Goal: Navigation & Orientation: Find specific page/section

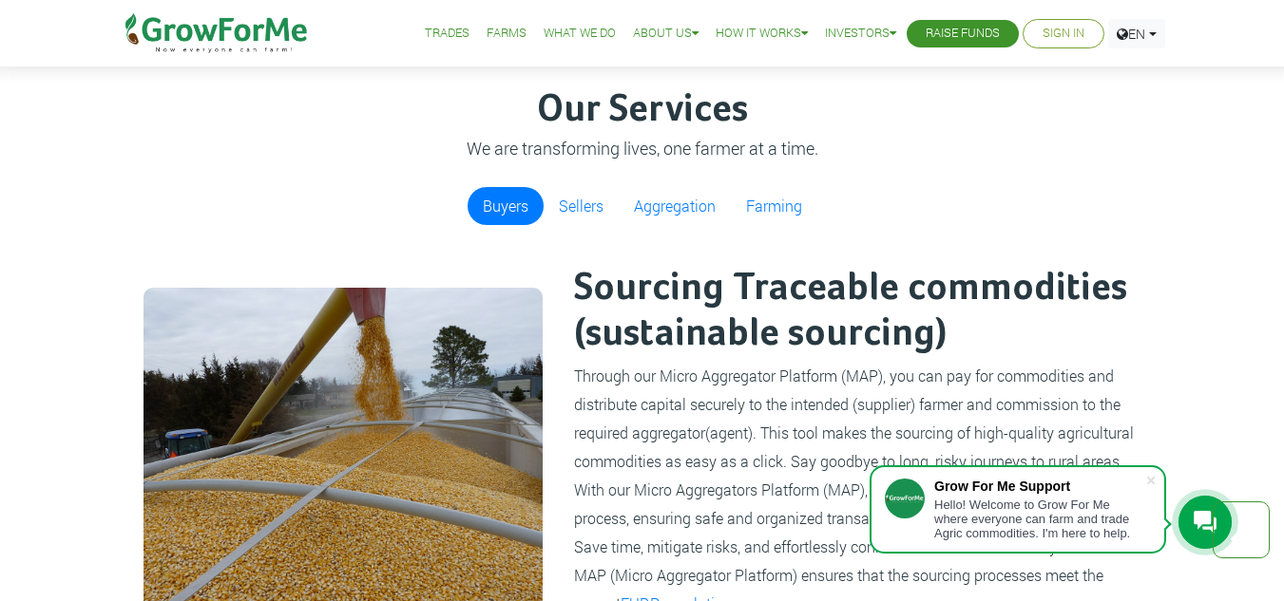
scroll to position [1105, 0]
click at [507, 38] on link "Farms" at bounding box center [506, 34] width 40 height 20
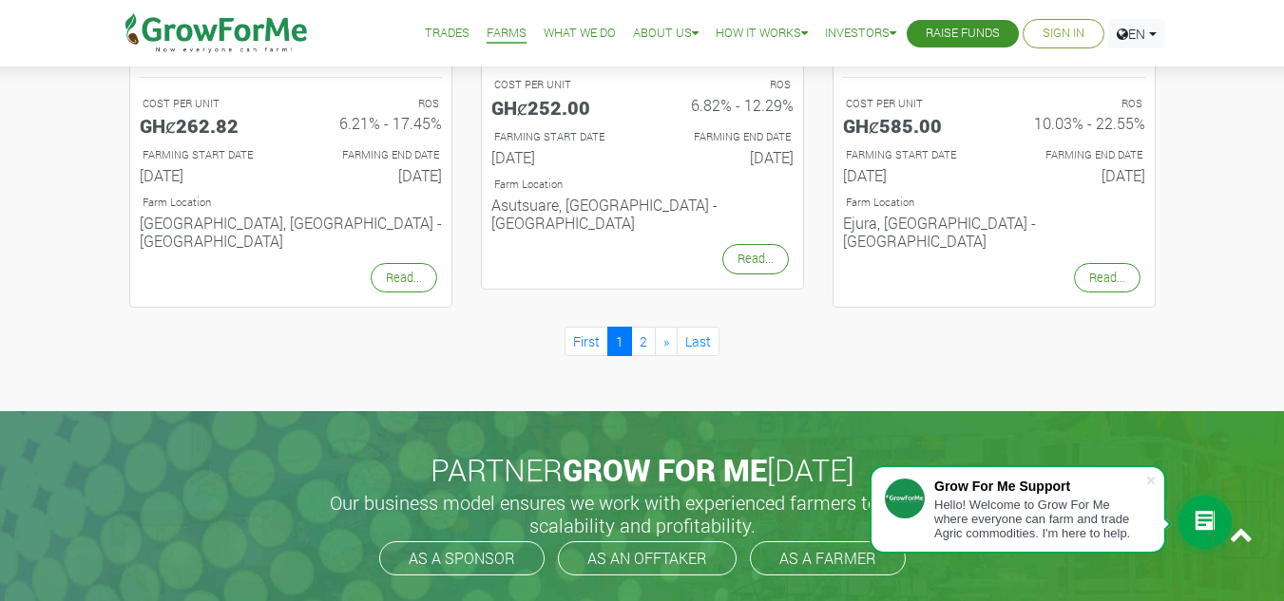
scroll to position [2130, 0]
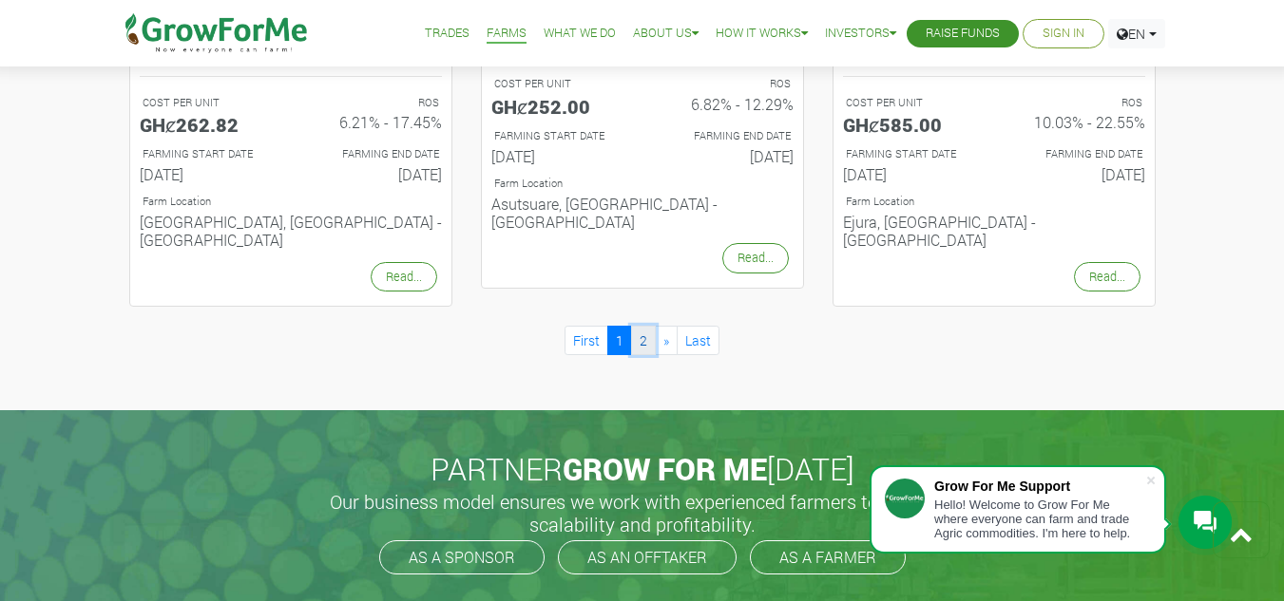
click at [646, 326] on link "2" at bounding box center [643, 340] width 25 height 29
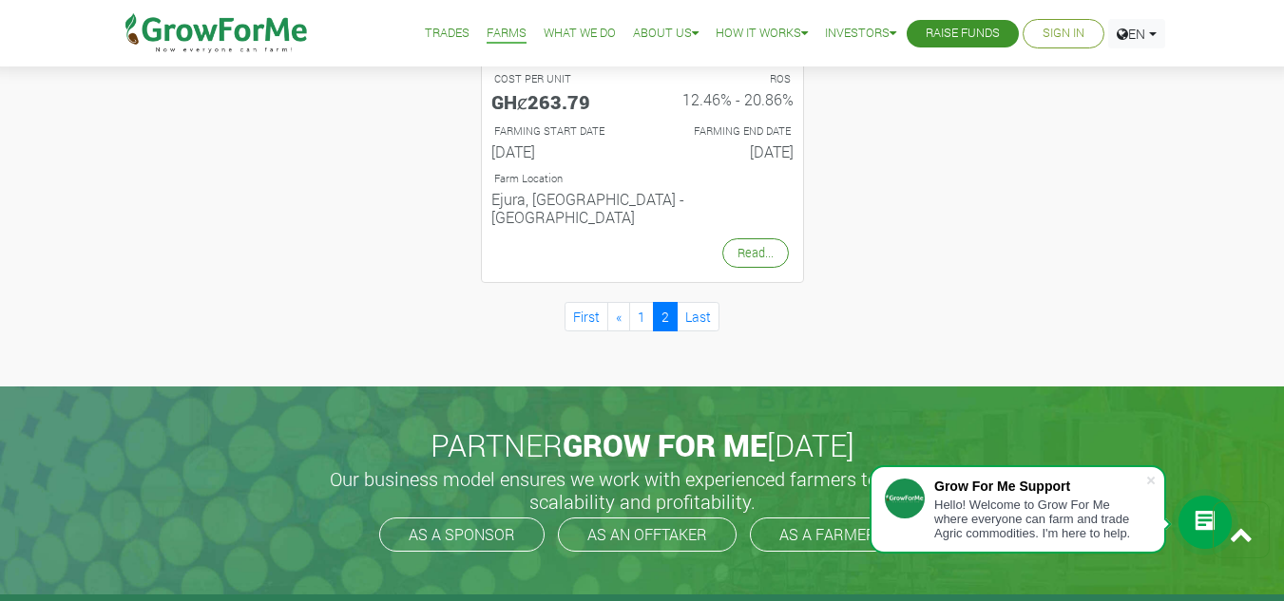
scroll to position [1056, 0]
click at [653, 303] on link "1" at bounding box center [641, 317] width 25 height 29
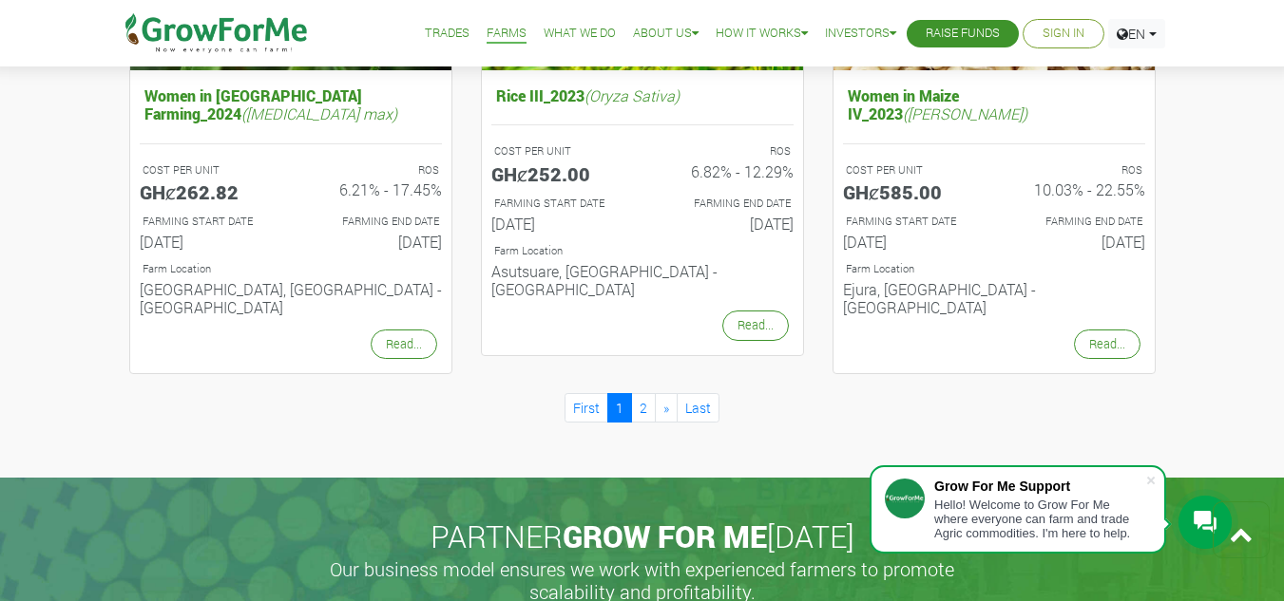
scroll to position [2069, 0]
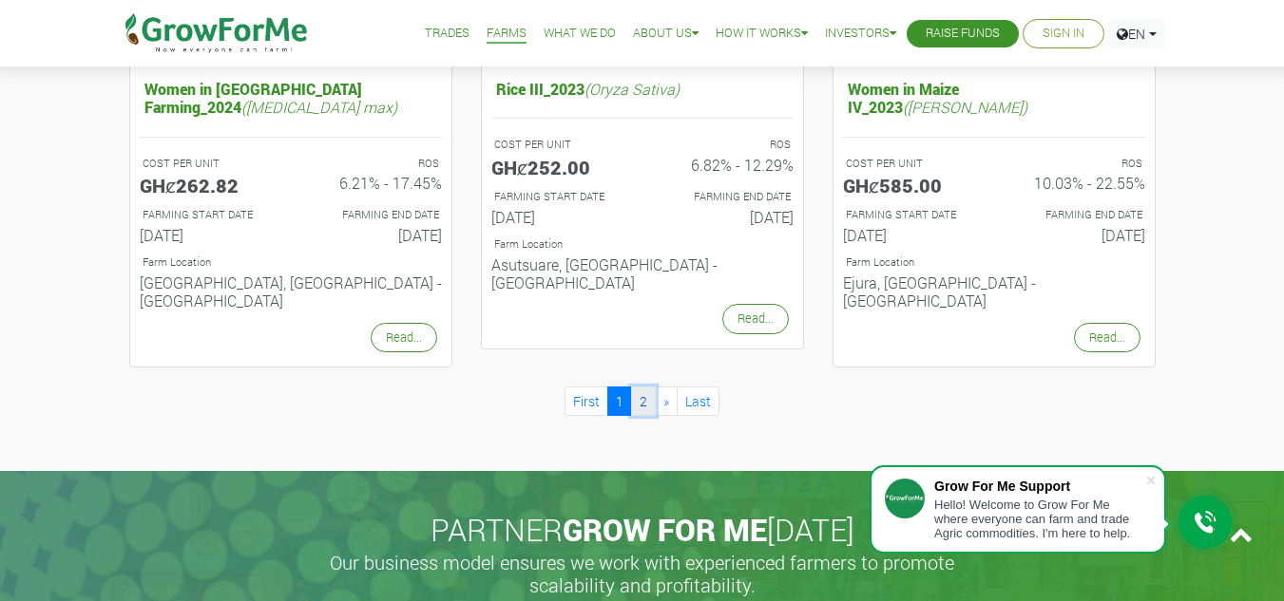
click at [643, 387] on link "2" at bounding box center [643, 401] width 25 height 29
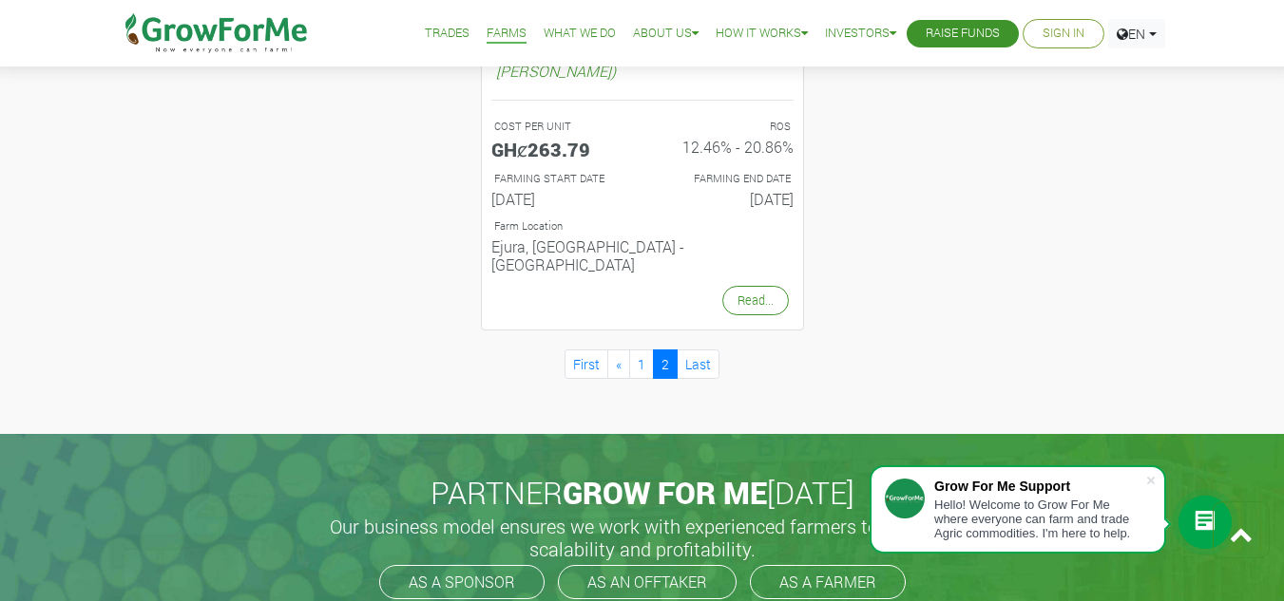
scroll to position [1011, 0]
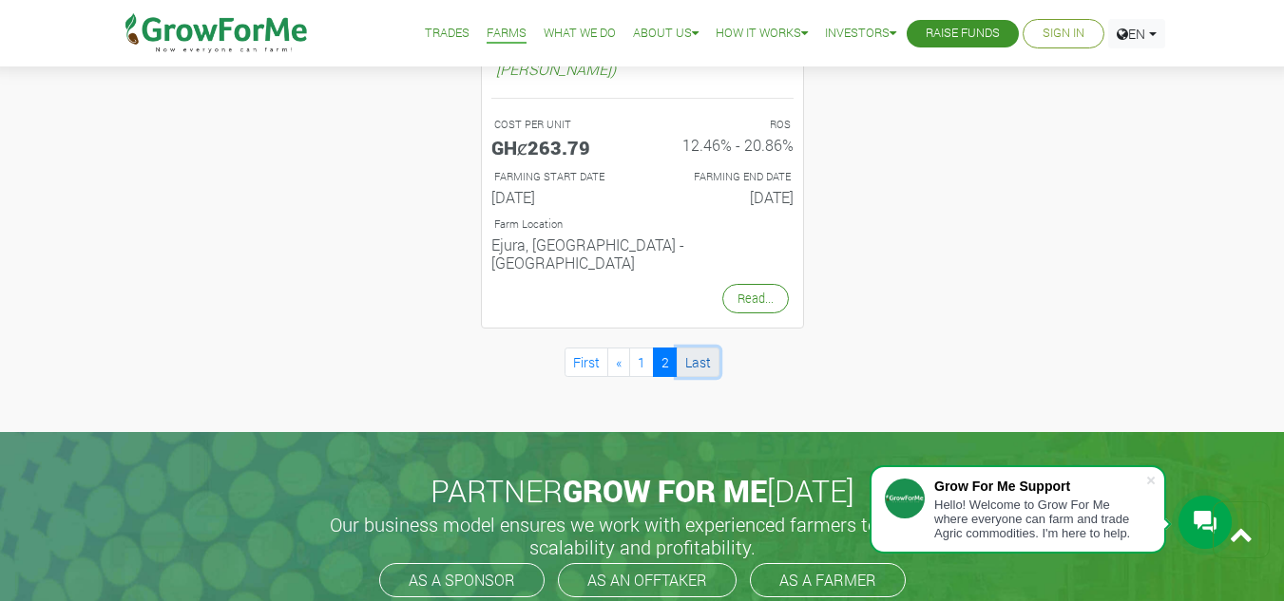
click at [718, 348] on link "Last" at bounding box center [698, 362] width 43 height 29
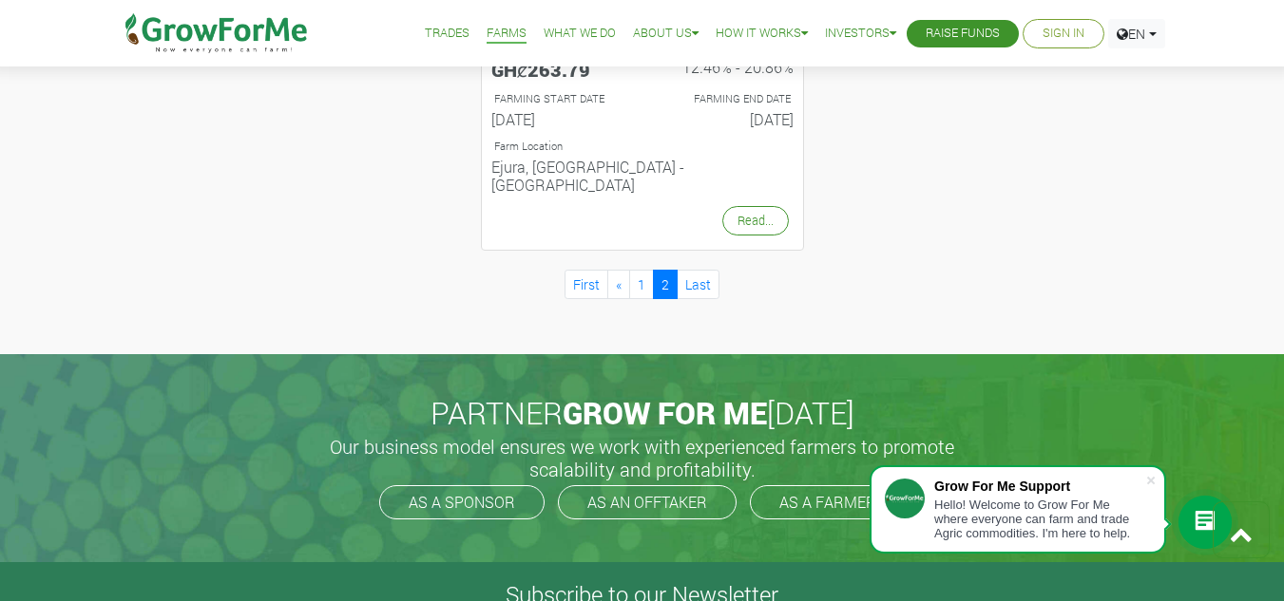
scroll to position [1090, 0]
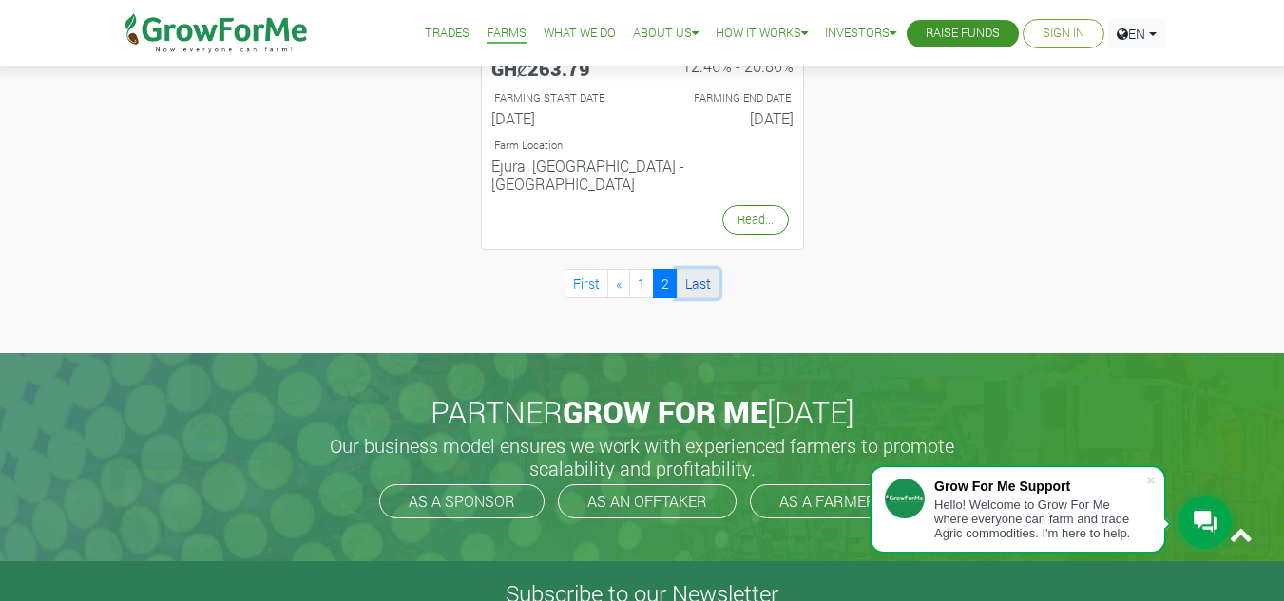
click at [704, 269] on link "Last" at bounding box center [698, 283] width 43 height 29
